Goal: Transaction & Acquisition: Purchase product/service

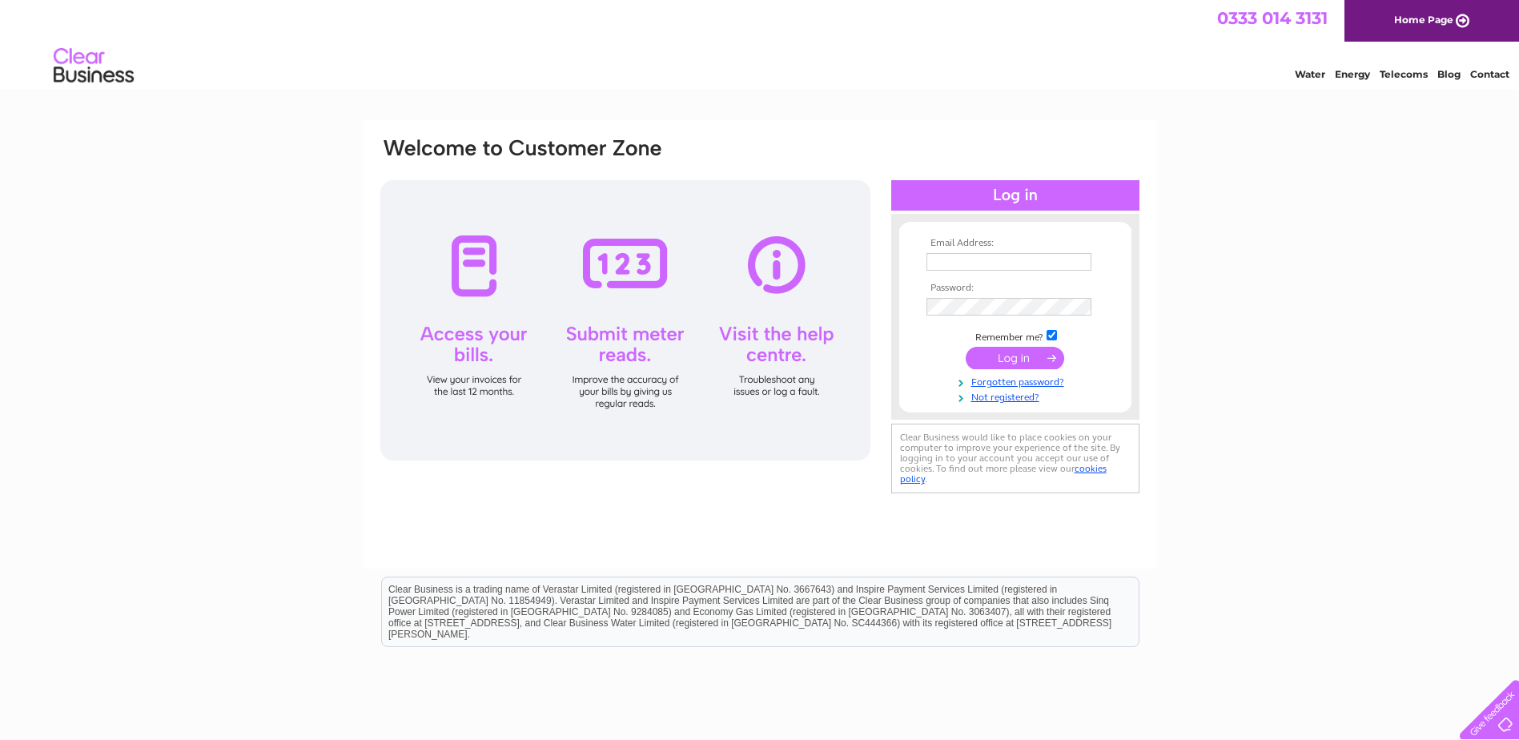
type input "[EMAIL_ADDRESS][DOMAIN_NAME]"
click at [1044, 365] on input "submit" at bounding box center [1015, 358] width 98 height 22
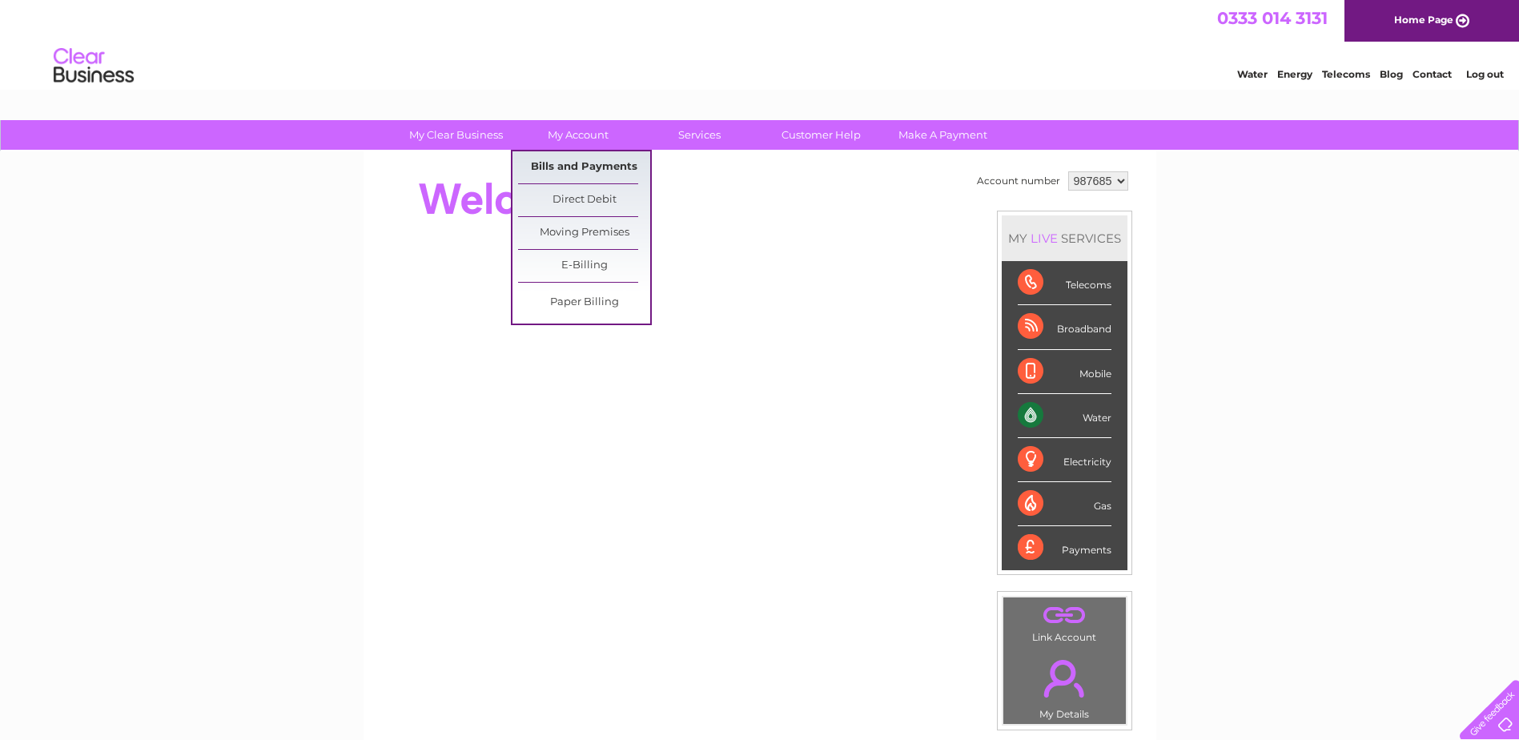
click at [601, 158] on link "Bills and Payments" at bounding box center [584, 167] width 132 height 32
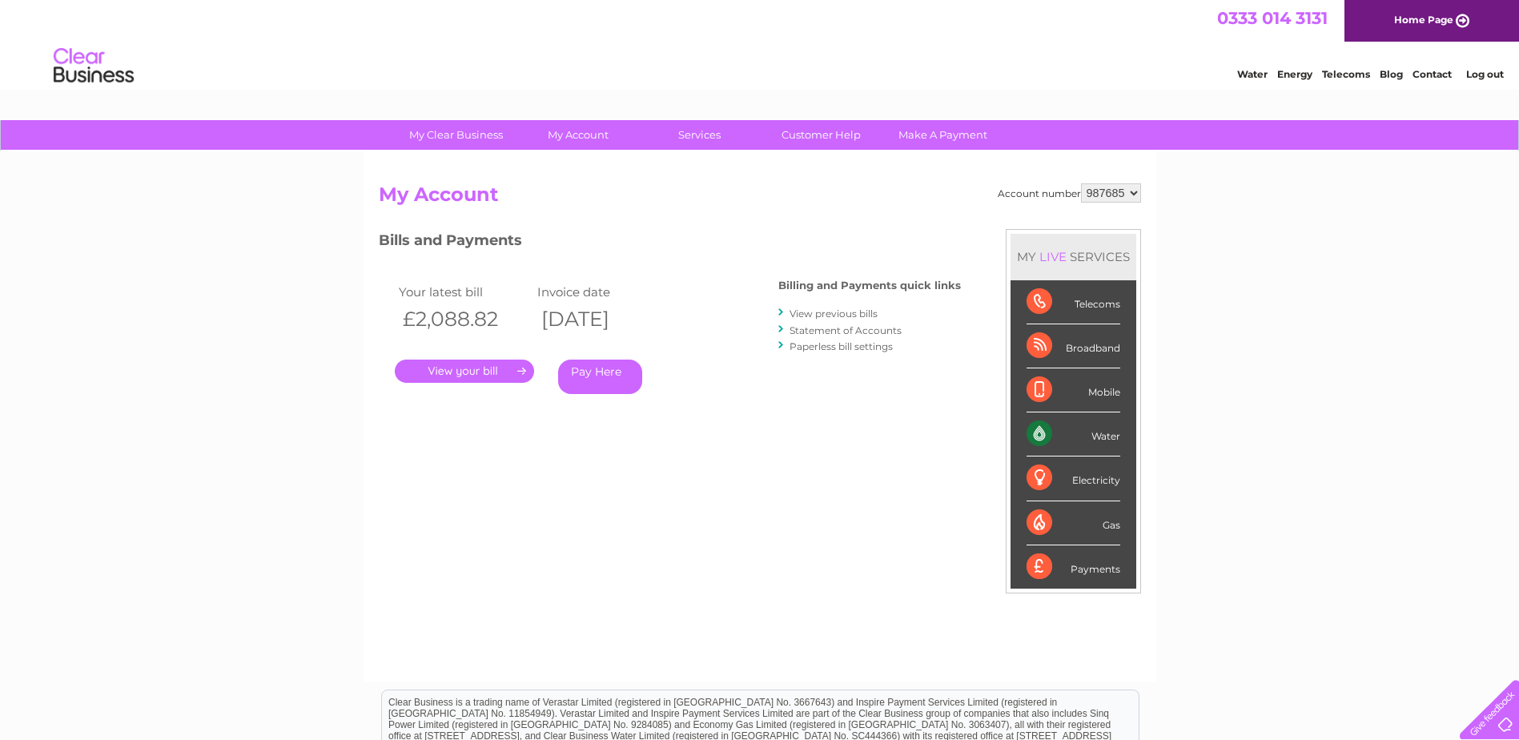
click at [507, 363] on link "." at bounding box center [464, 370] width 139 height 23
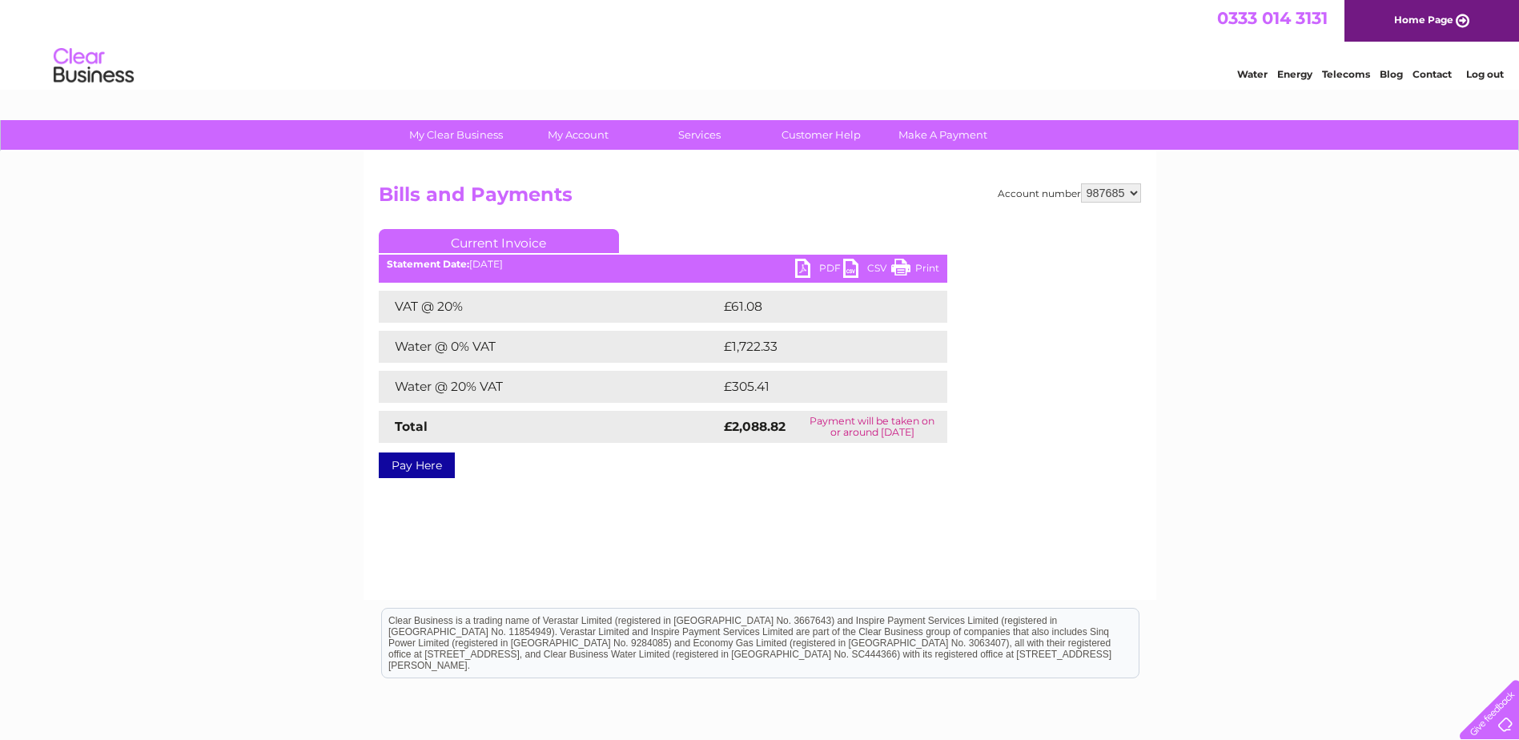
click at [831, 271] on link "PDF" at bounding box center [819, 270] width 48 height 23
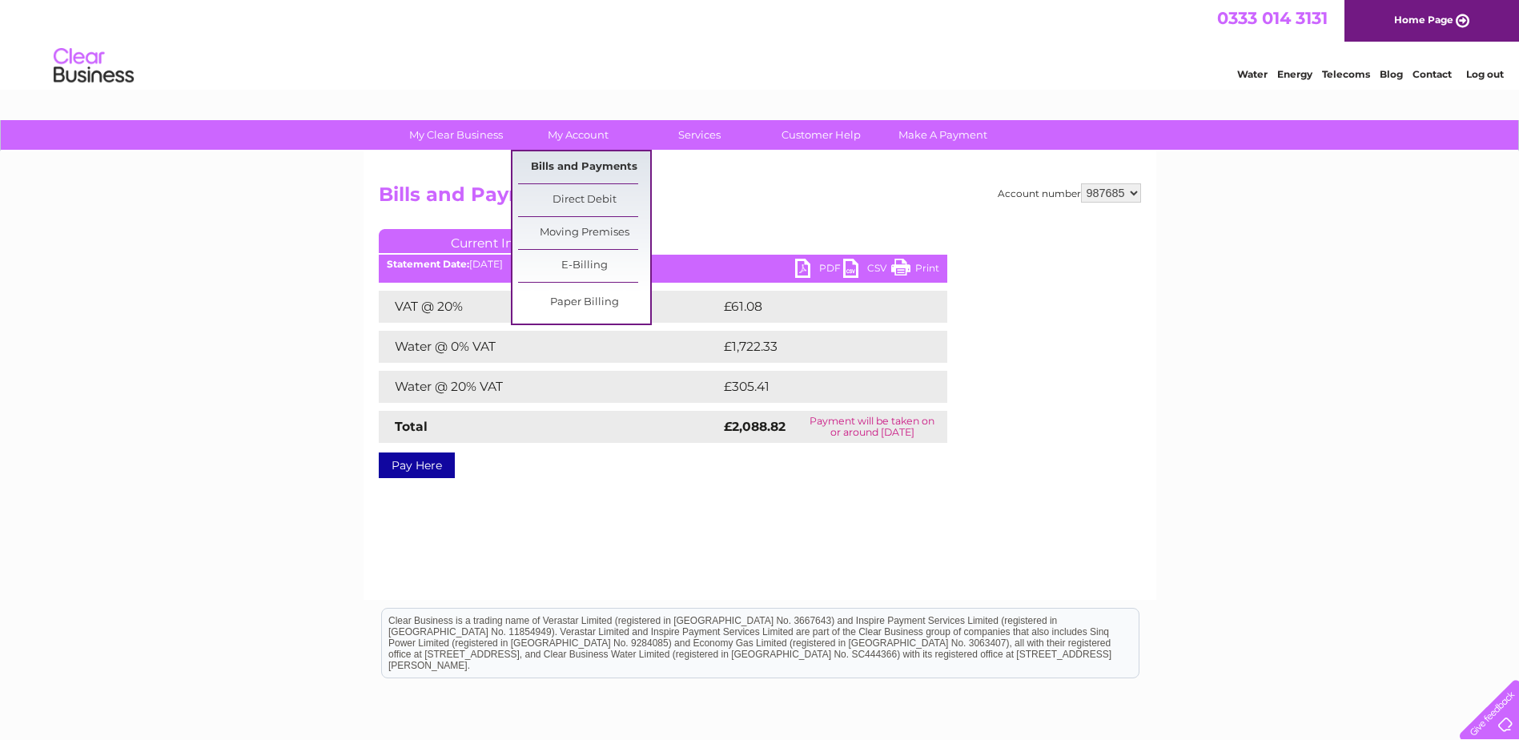
click at [596, 170] on link "Bills and Payments" at bounding box center [584, 167] width 132 height 32
click at [596, 155] on link "Bills and Payments" at bounding box center [584, 167] width 132 height 32
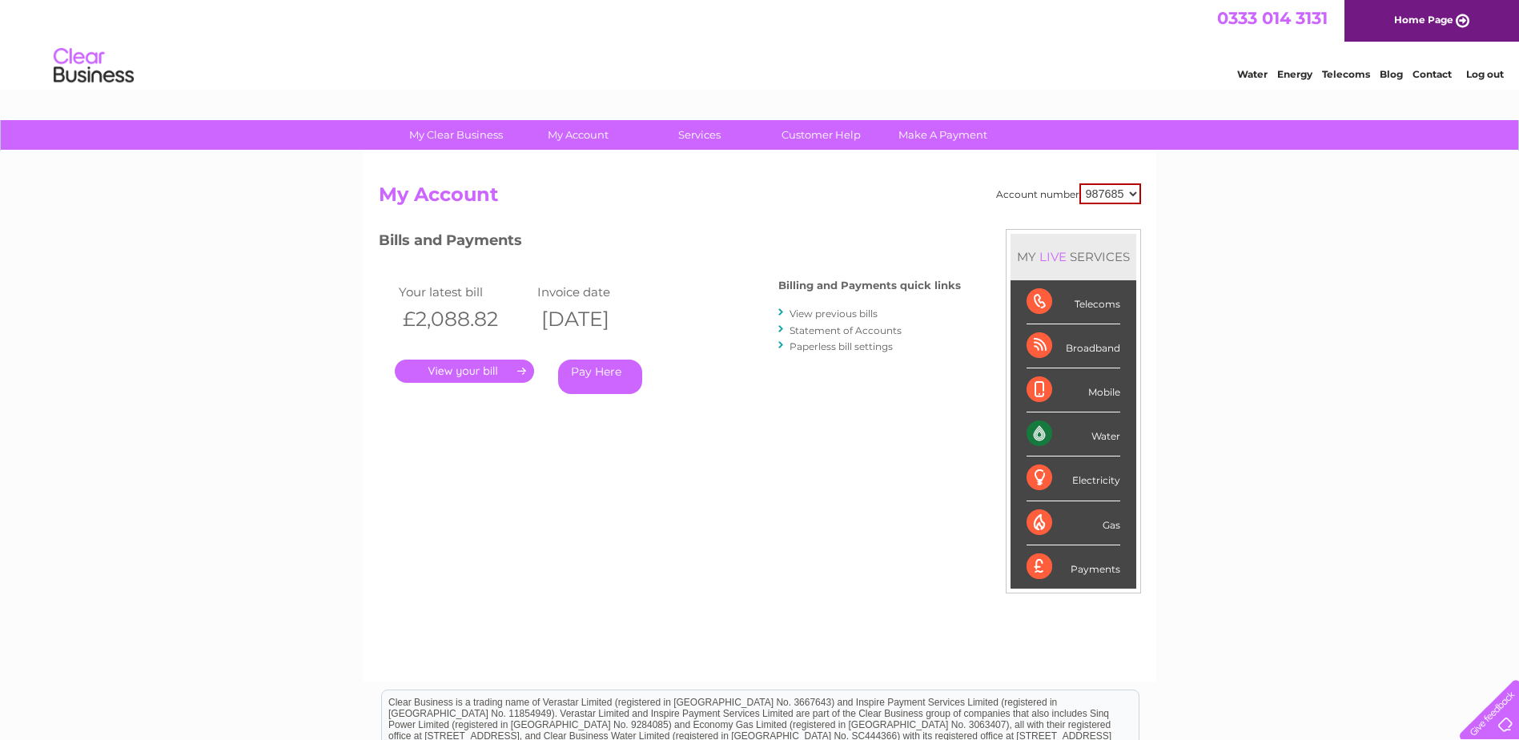
click at [830, 308] on link "View previous bills" at bounding box center [833, 313] width 88 height 12
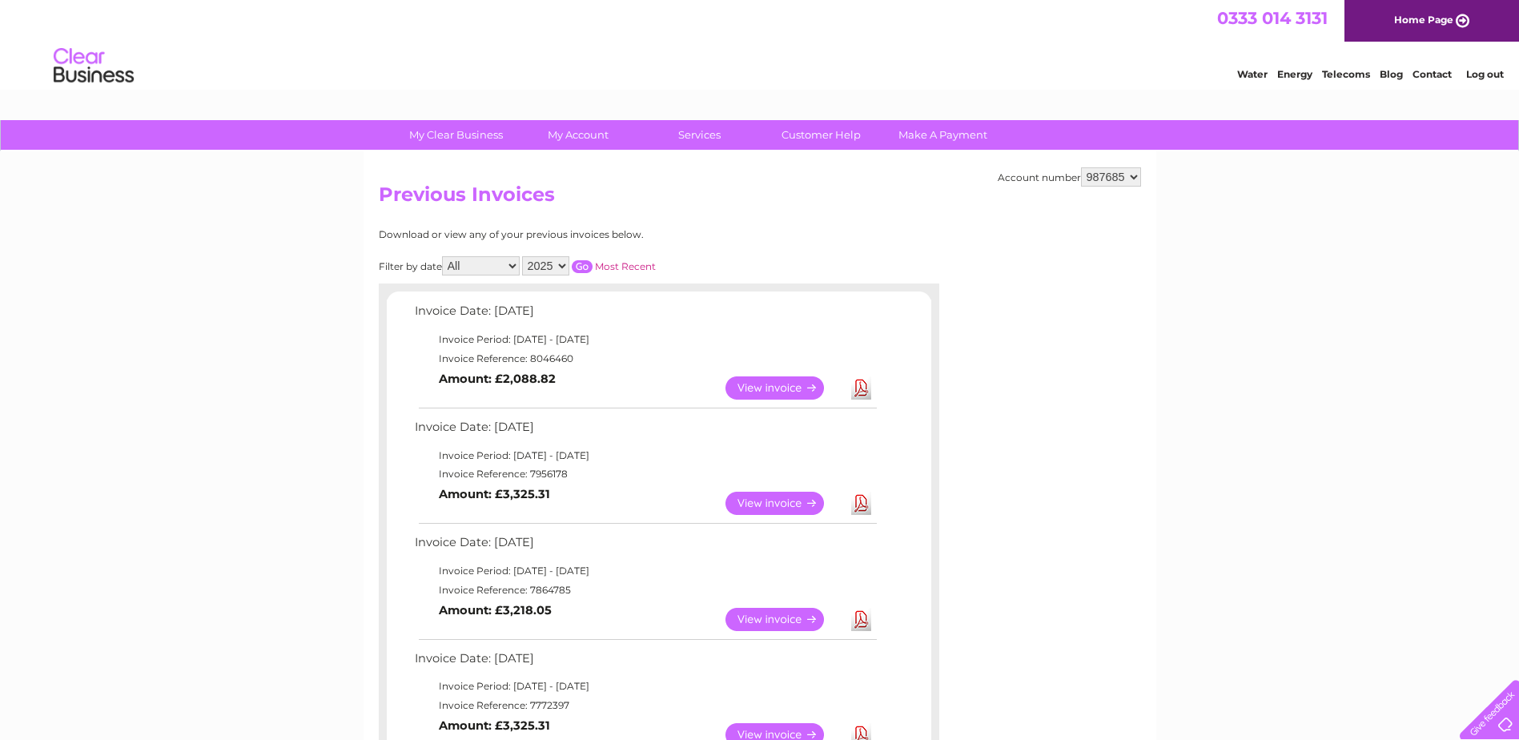
click at [767, 618] on link "View" at bounding box center [784, 619] width 118 height 23
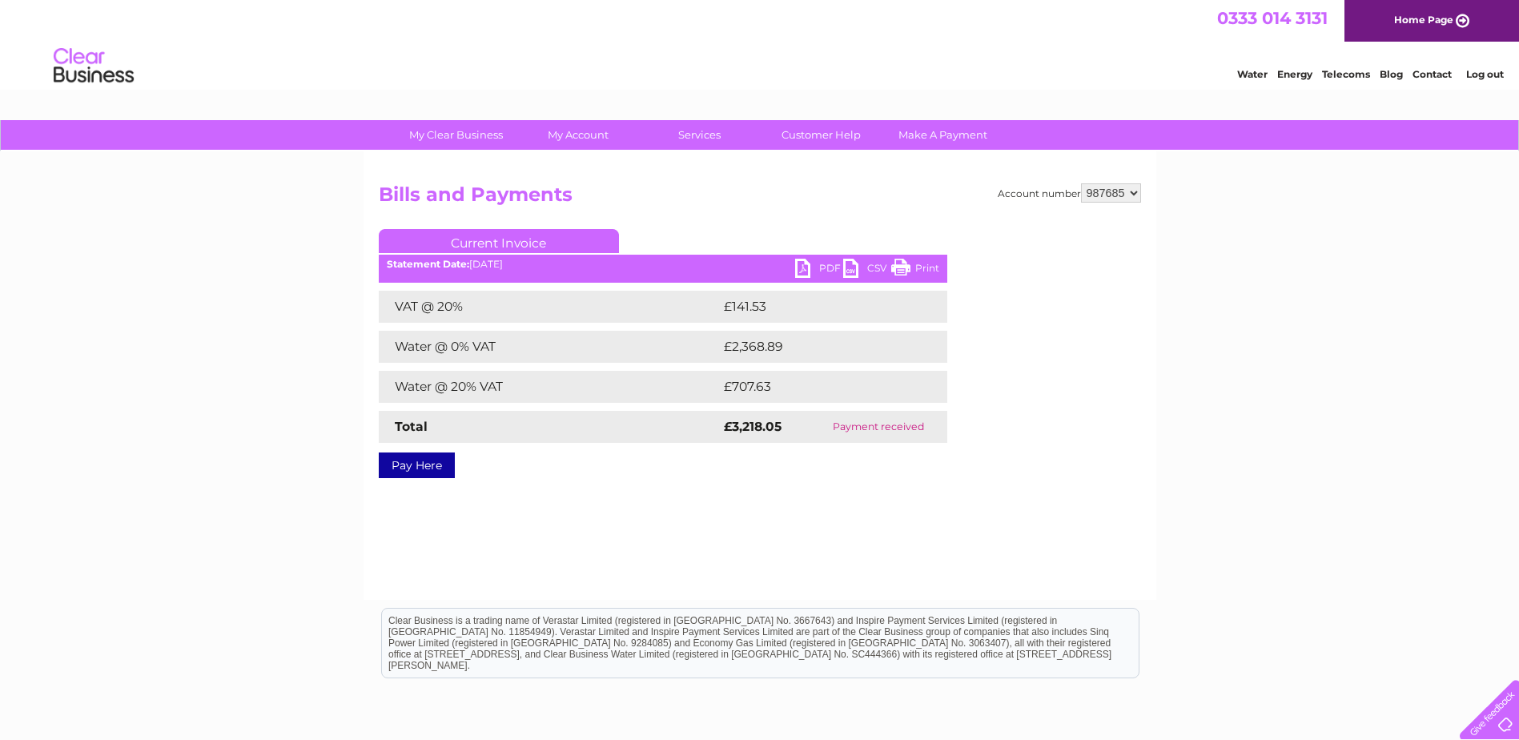
click at [823, 271] on link "PDF" at bounding box center [819, 270] width 48 height 23
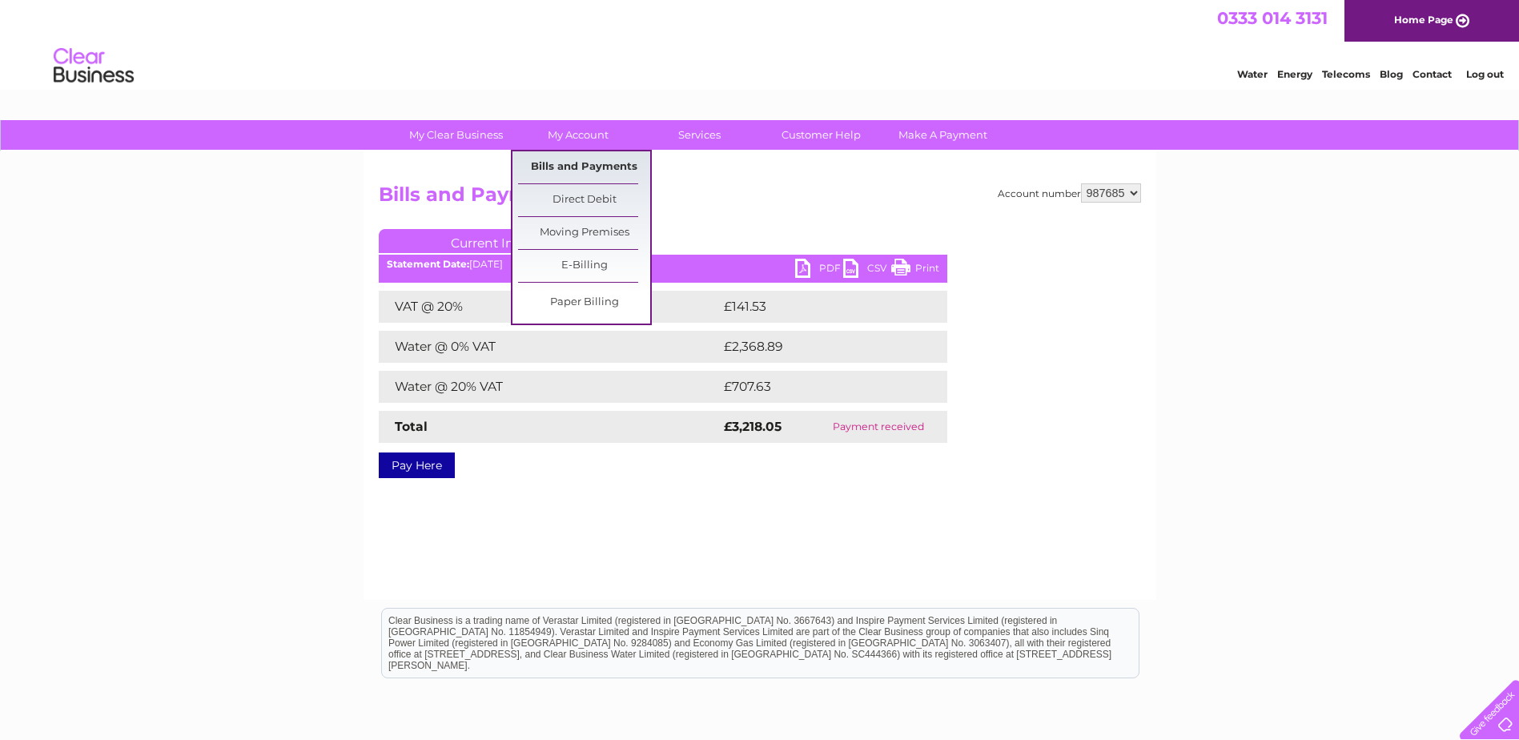
click at [582, 175] on link "Bills and Payments" at bounding box center [584, 167] width 132 height 32
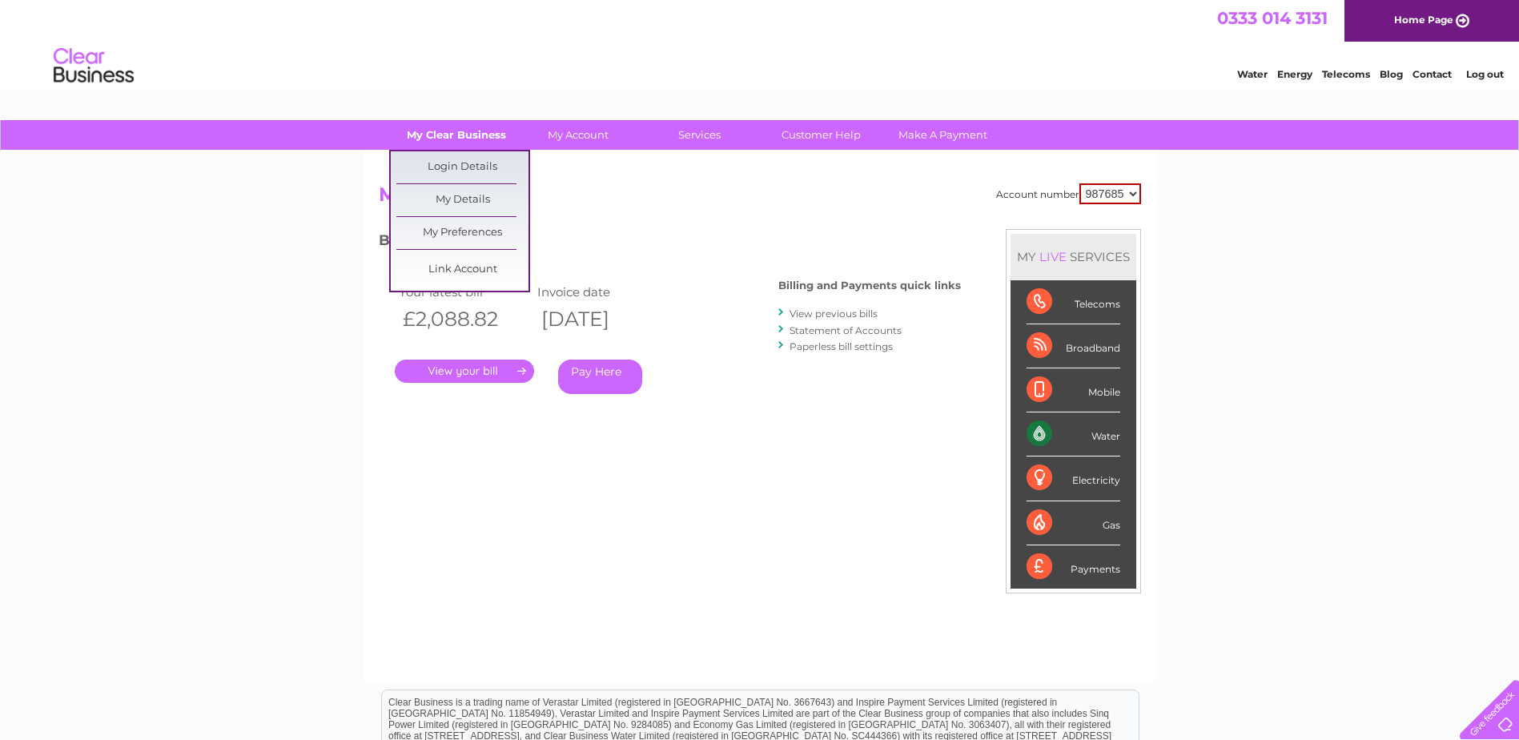
click at [456, 131] on link "My Clear Business" at bounding box center [456, 135] width 132 height 30
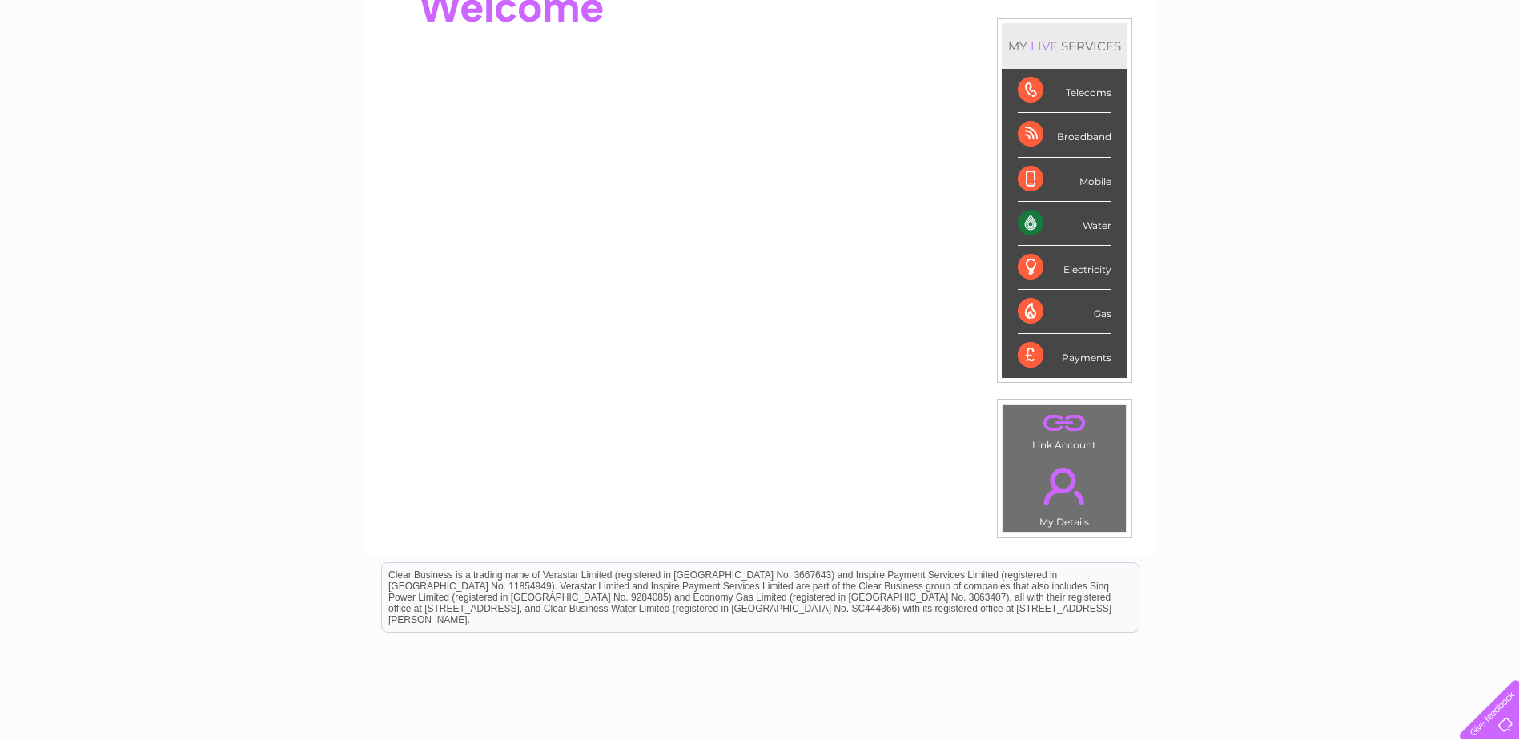
scroll to position [52, 0]
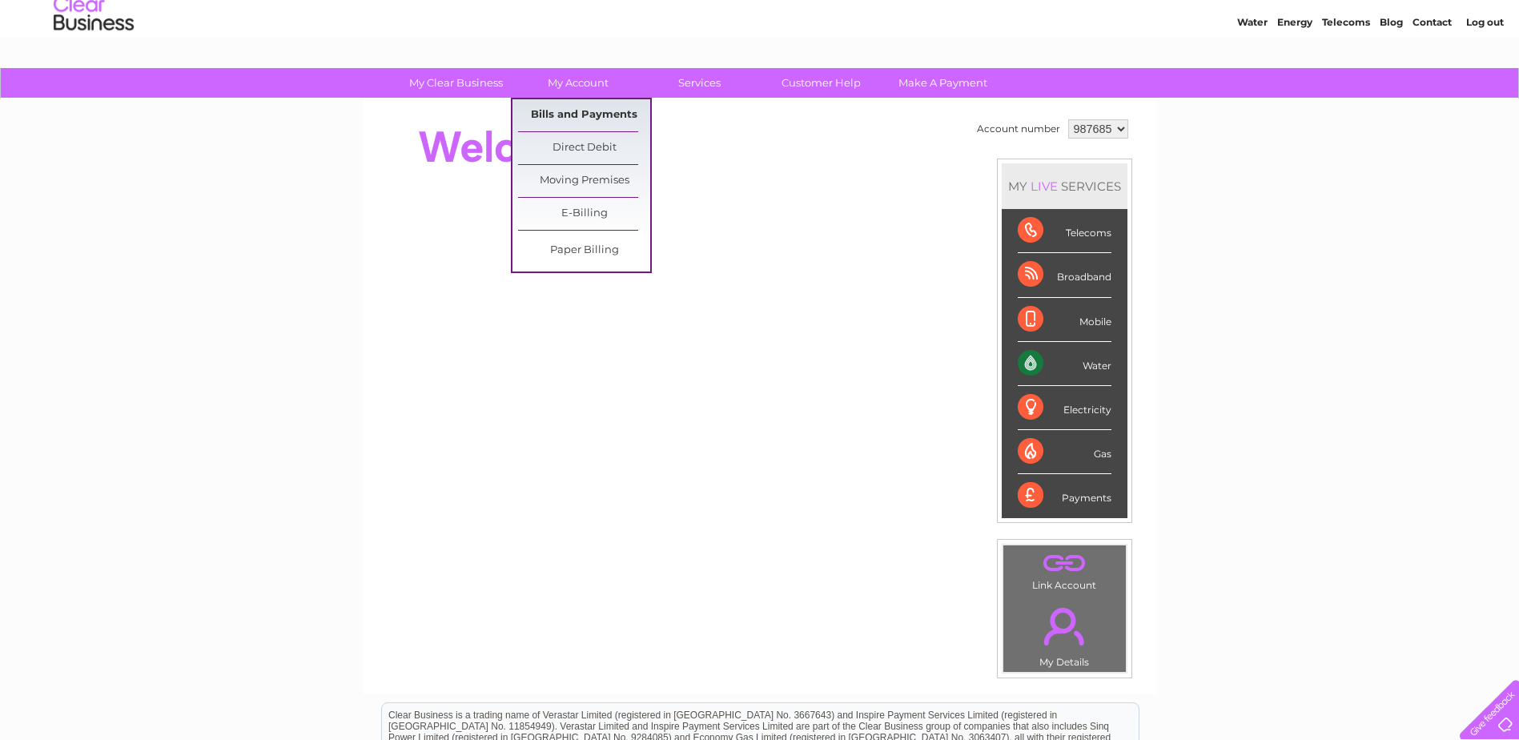
click at [584, 113] on link "Bills and Payments" at bounding box center [584, 115] width 132 height 32
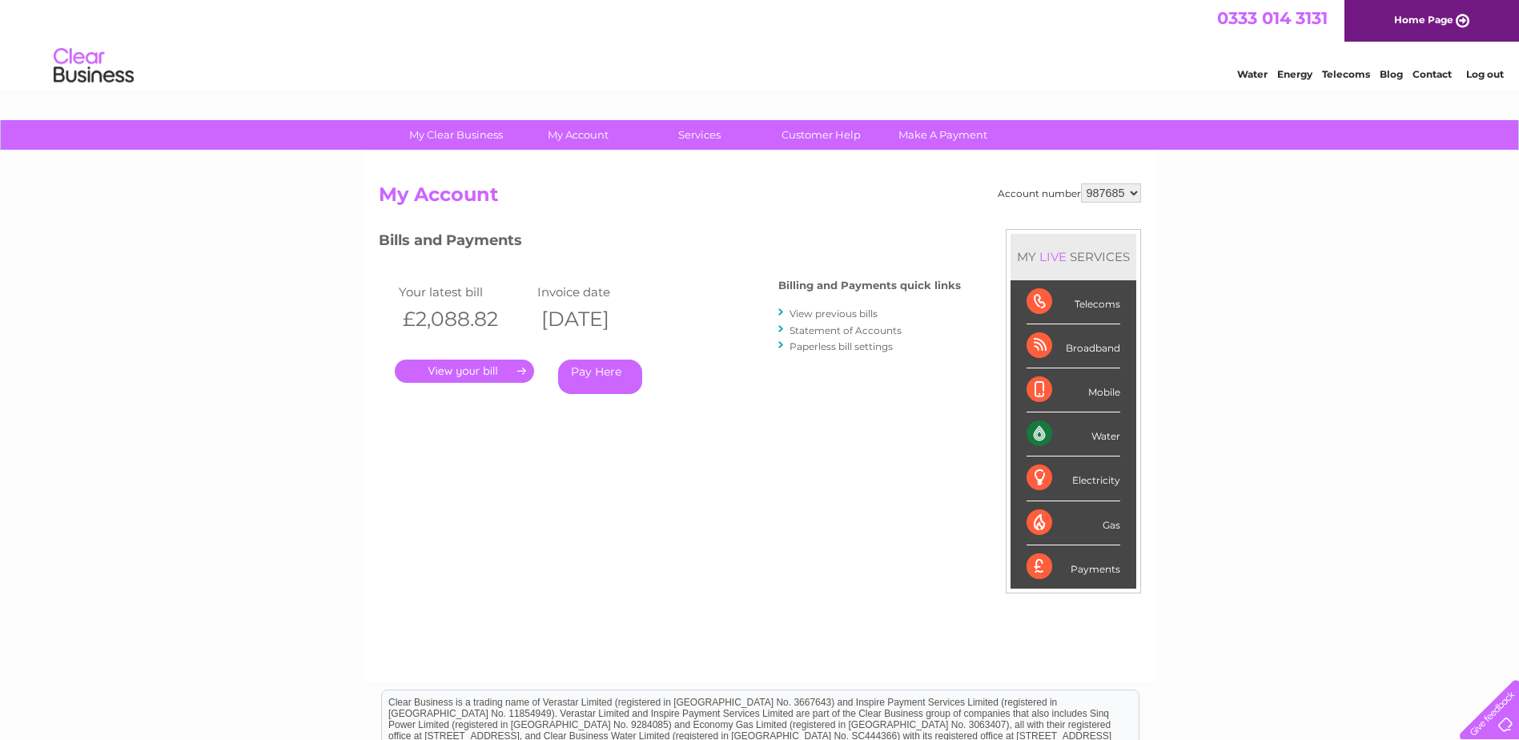
click at [453, 378] on link "." at bounding box center [464, 370] width 139 height 23
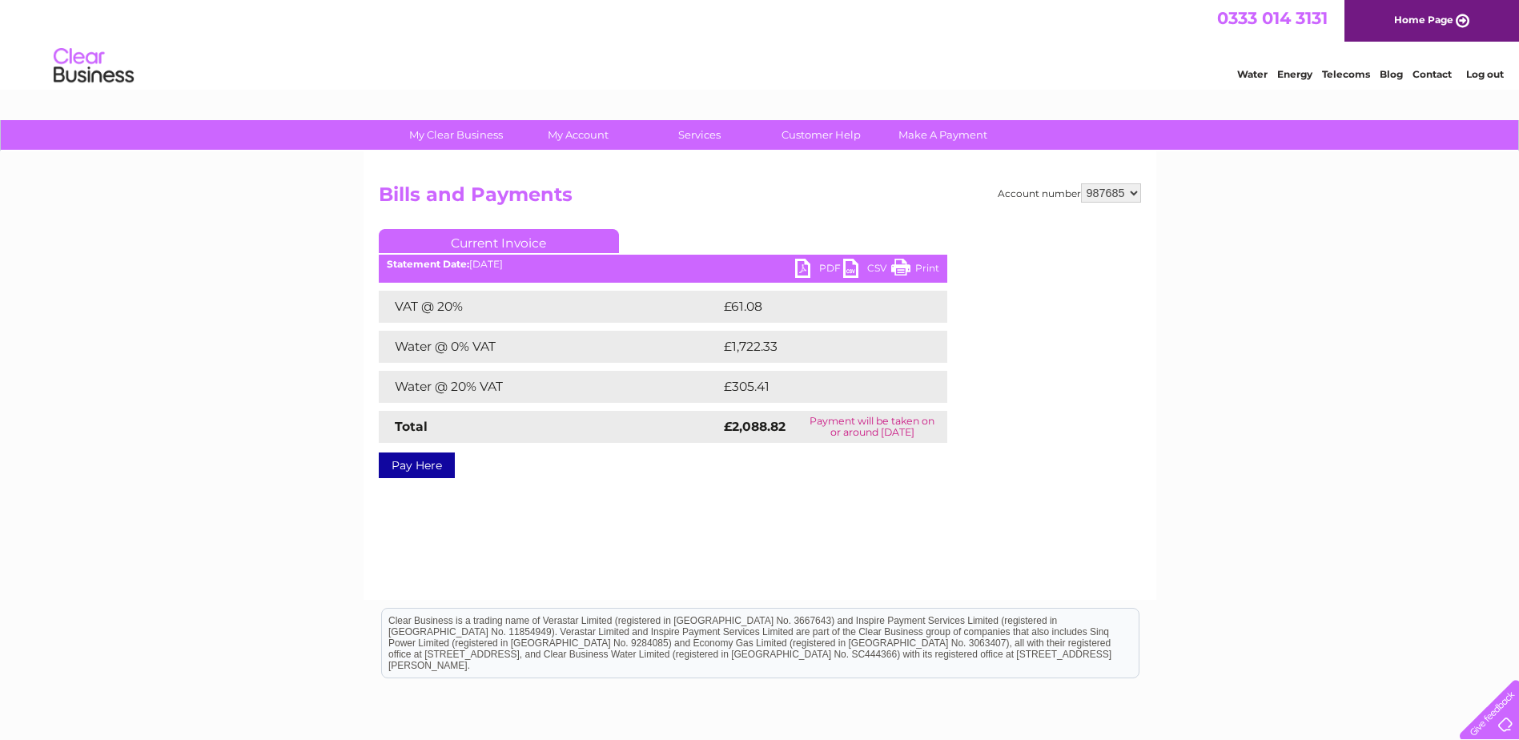
click at [805, 266] on link "PDF" at bounding box center [819, 270] width 48 height 23
drag, startPoint x: 741, startPoint y: 432, endPoint x: 757, endPoint y: 463, distance: 34.8
click at [765, 432] on strong "£2,088.82" at bounding box center [755, 426] width 62 height 15
click at [755, 470] on div "Pay Here" at bounding box center [663, 457] width 568 height 29
